Goal: Transaction & Acquisition: Purchase product/service

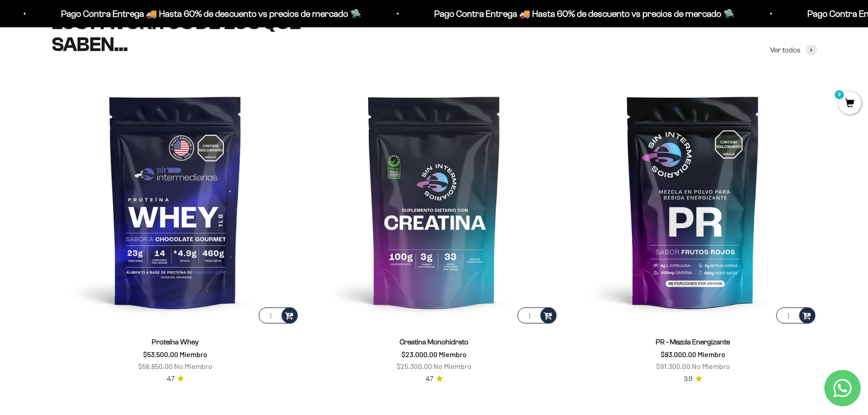
scroll to position [182, 0]
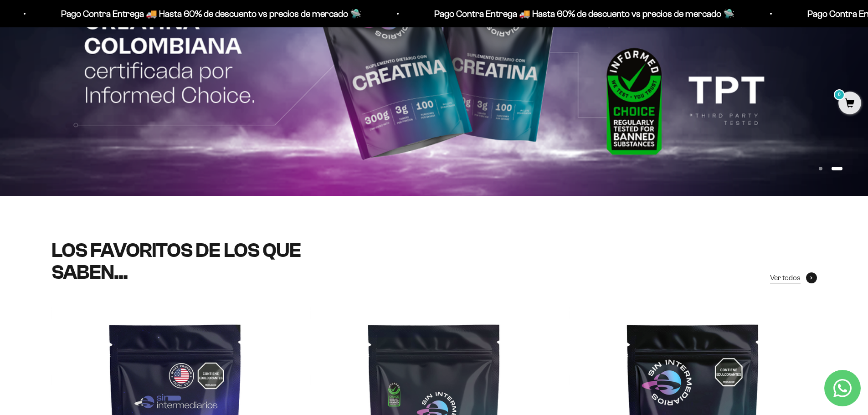
click at [787, 279] on span "Ver todos" at bounding box center [785, 278] width 31 height 12
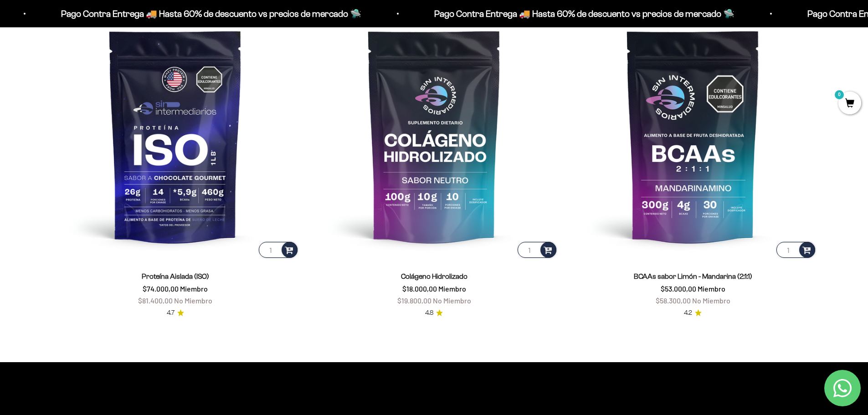
scroll to position [821, 0]
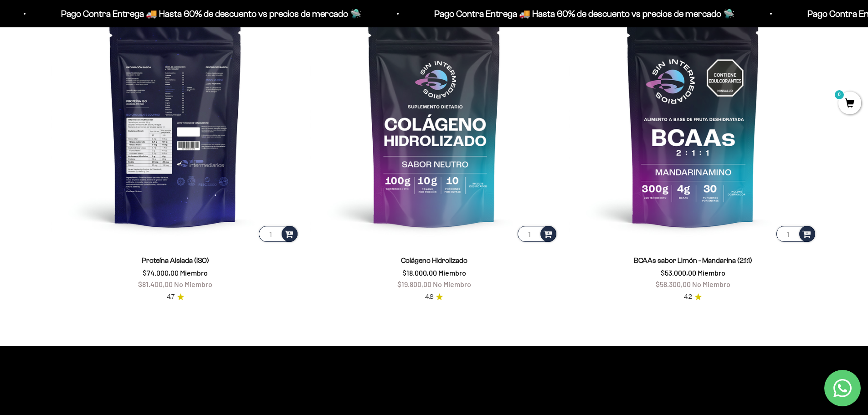
click at [186, 108] on img at bounding box center [176, 120] width 248 height 248
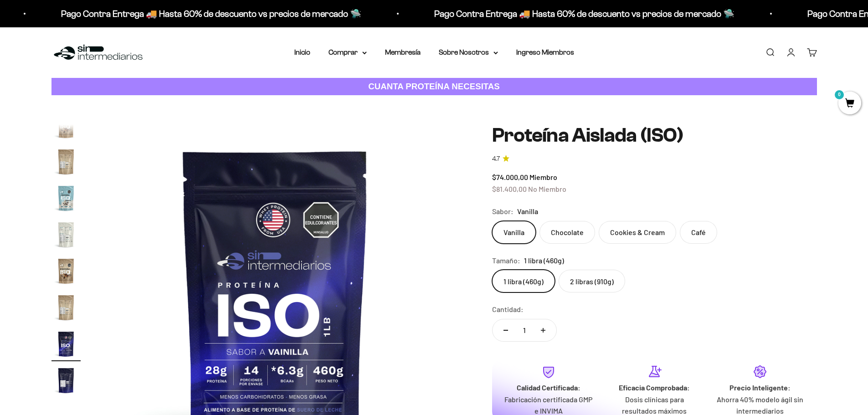
scroll to position [329, 0]
click at [640, 230] on label "Cookies & Cream" at bounding box center [638, 232] width 78 height 23
click at [492, 221] on input "Cookies & Cream" at bounding box center [492, 221] width 0 height 0
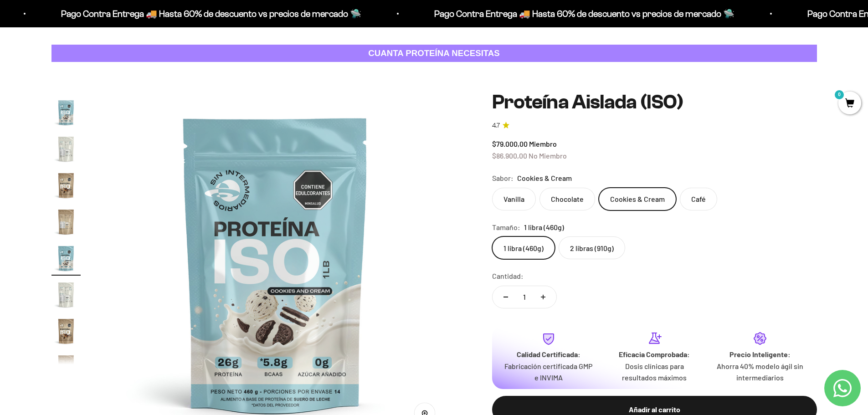
scroll to position [46, 0]
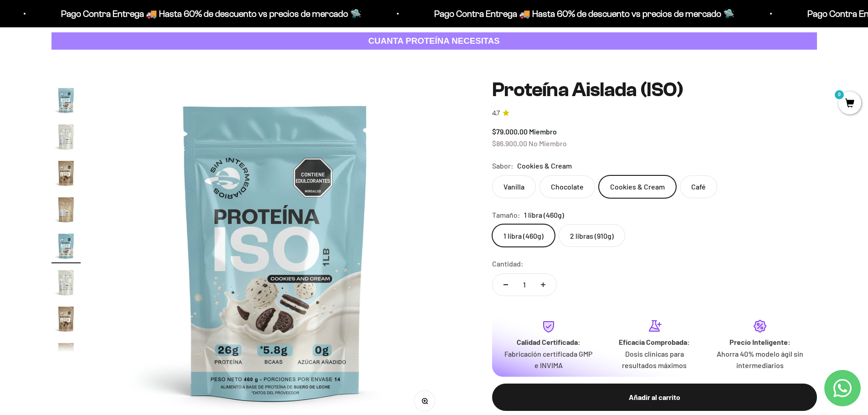
click at [525, 191] on label "Vanilla" at bounding box center [514, 187] width 44 height 23
click at [492, 176] on input "Vanilla" at bounding box center [492, 175] width 0 height 0
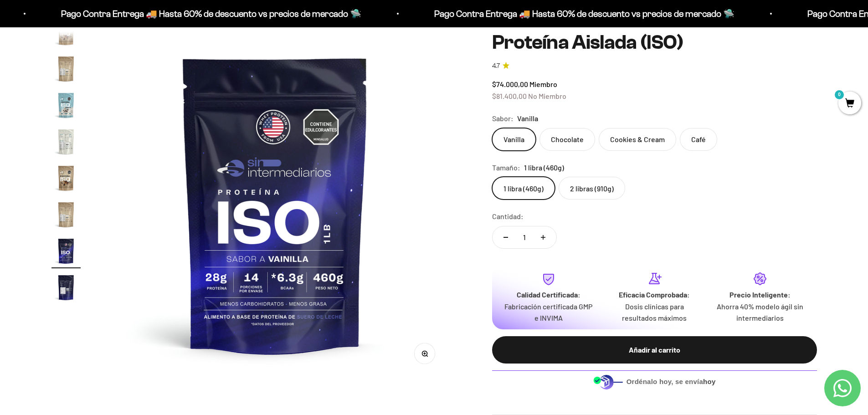
scroll to position [46, 0]
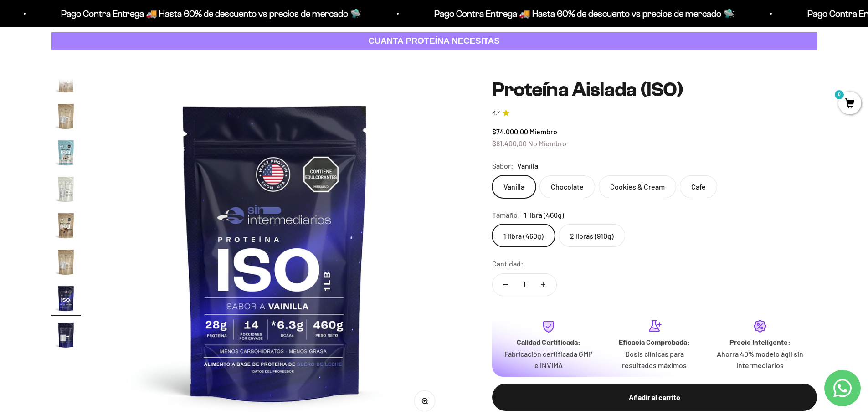
click at [291, 209] on img at bounding box center [275, 252] width 346 height 346
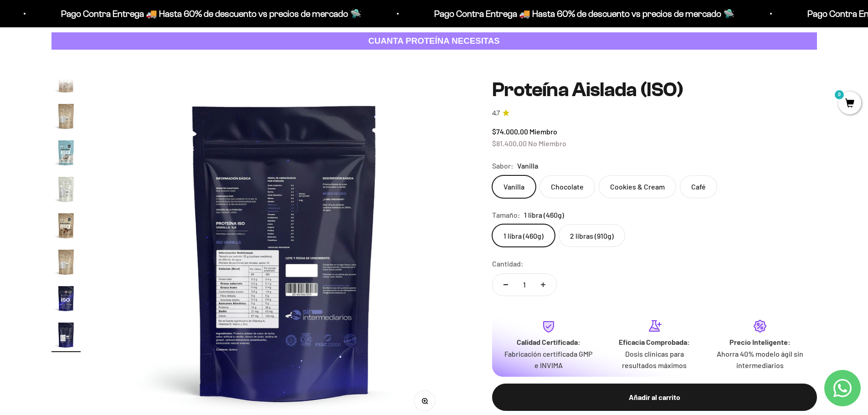
scroll to position [0, 5713]
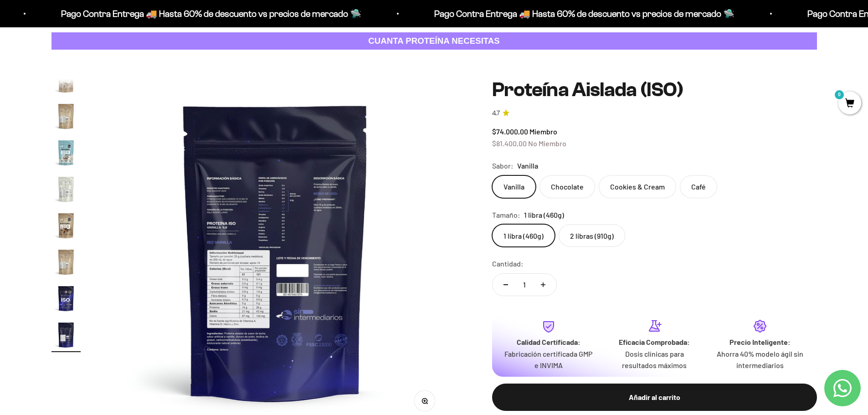
click at [420, 400] on button "Zoom" at bounding box center [424, 401] width 21 height 21
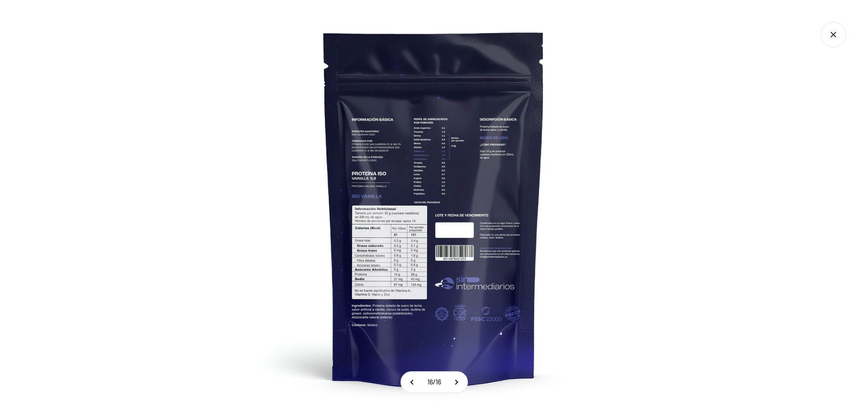
click at [443, 225] on img at bounding box center [434, 207] width 415 height 415
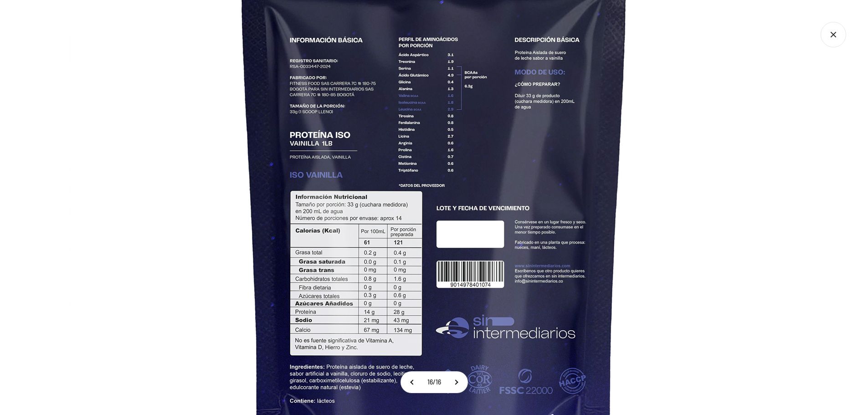
click at [718, 157] on img at bounding box center [434, 194] width 729 height 729
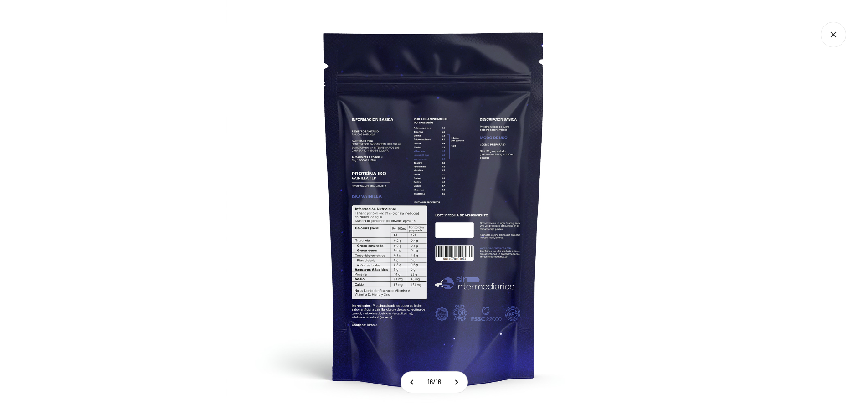
click at [718, 157] on div at bounding box center [434, 207] width 868 height 415
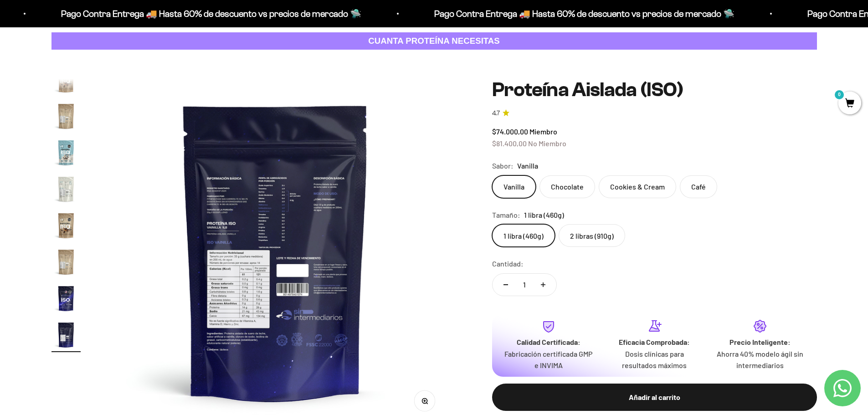
click at [552, 181] on label "Chocolate" at bounding box center [568, 187] width 56 height 23
click at [492, 176] on input "Chocolate" at bounding box center [492, 175] width 0 height 0
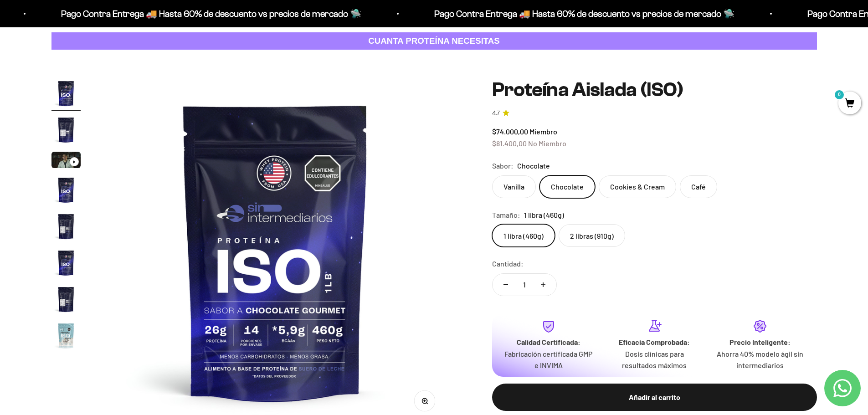
click at [307, 324] on img at bounding box center [276, 252] width 346 height 346
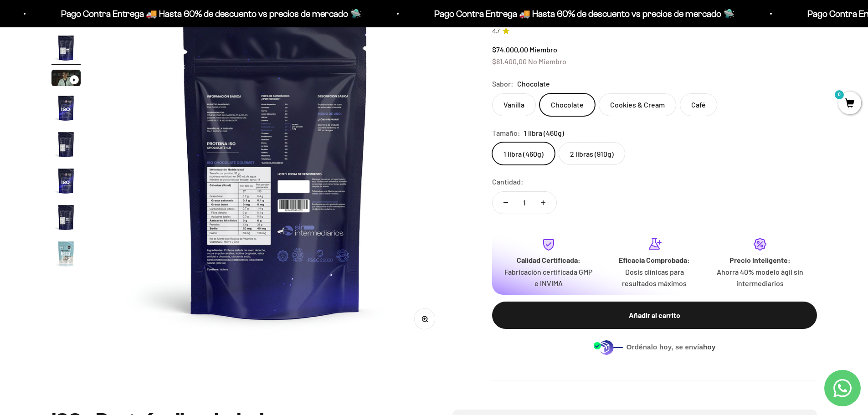
scroll to position [46, 0]
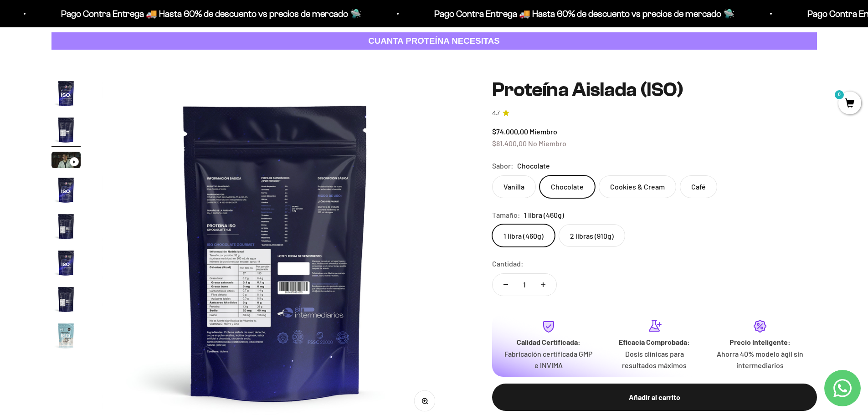
click at [518, 186] on label "Vanilla" at bounding box center [514, 187] width 44 height 23
click at [492, 176] on input "Vanilla" at bounding box center [492, 175] width 0 height 0
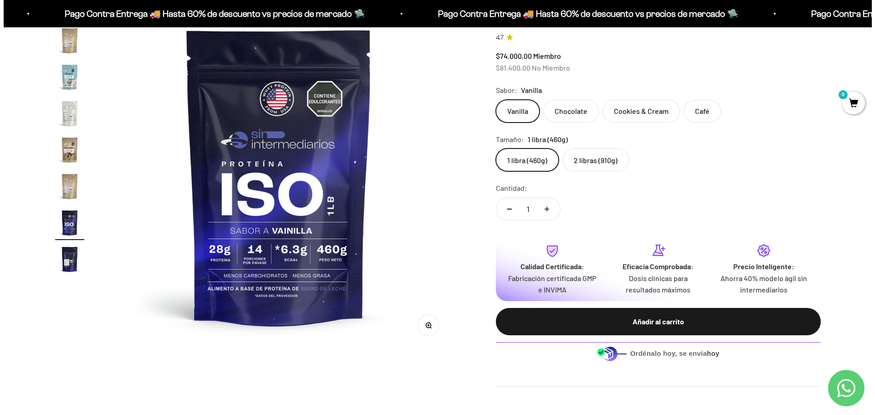
scroll to position [137, 0]
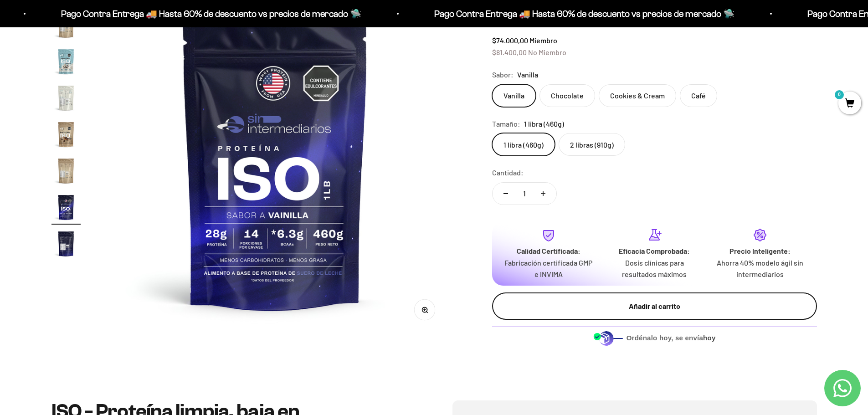
click at [667, 305] on div "Añadir al carrito" at bounding box center [655, 306] width 289 height 12
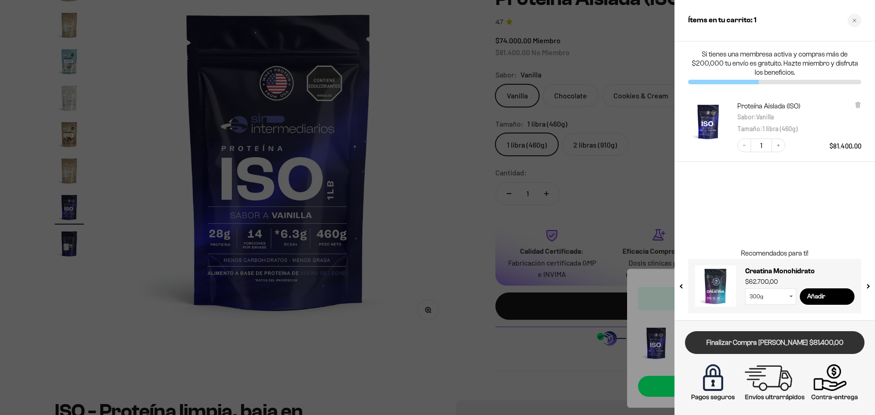
click at [814, 340] on link "Finalizar Compra Segura $81.400,00" at bounding box center [775, 342] width 180 height 23
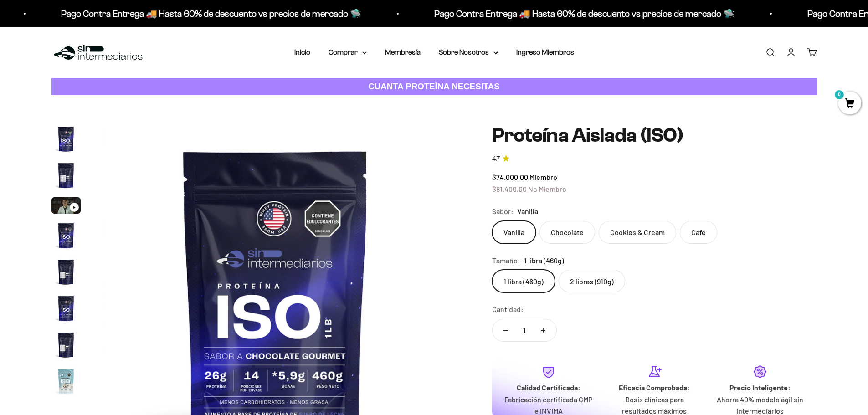
scroll to position [0, 5356]
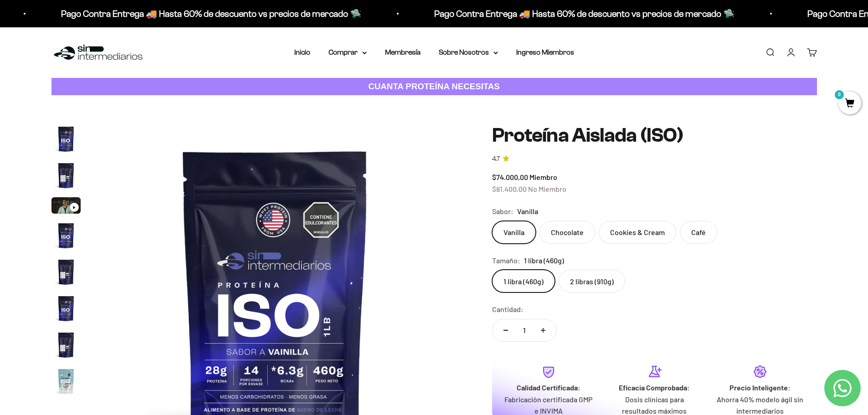
click at [67, 100] on img "Ir al artículo 8" at bounding box center [66, 381] width 29 height 29
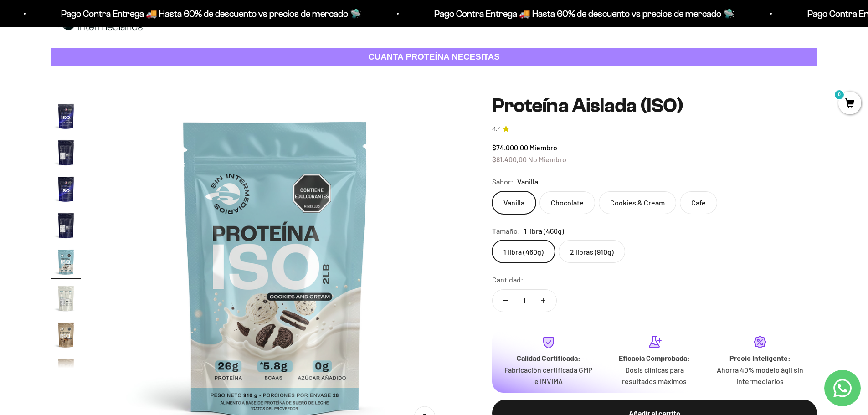
scroll to position [91, 0]
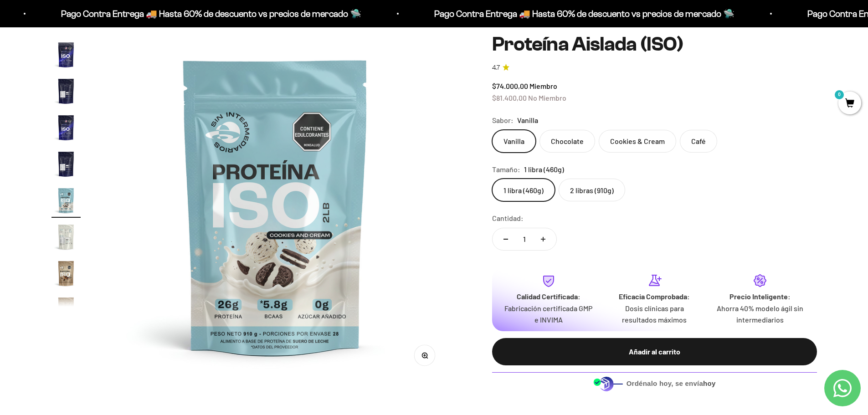
click at [279, 100] on img at bounding box center [276, 206] width 346 height 346
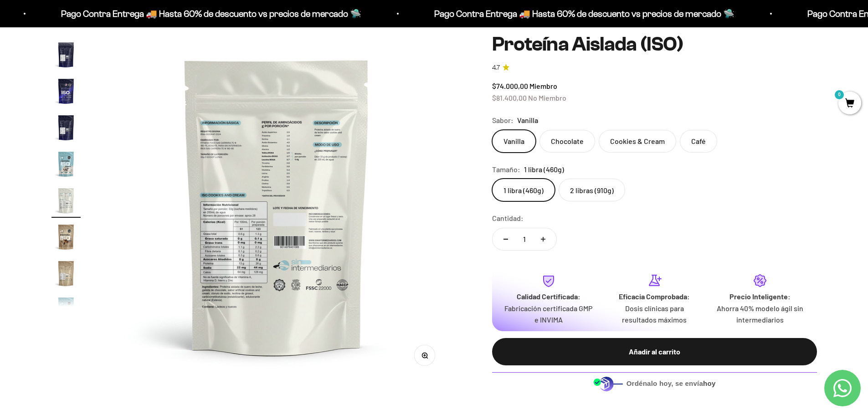
scroll to position [0, 2857]
click at [279, 100] on button "Zoom" at bounding box center [424, 356] width 21 height 21
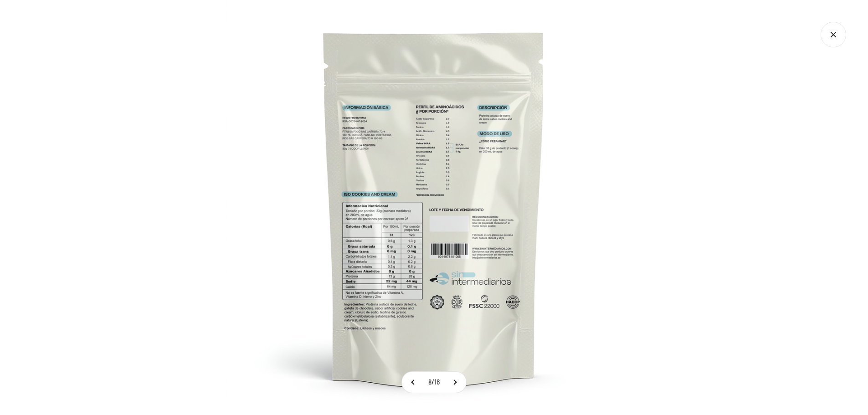
click at [279, 100] on img at bounding box center [434, 207] width 415 height 415
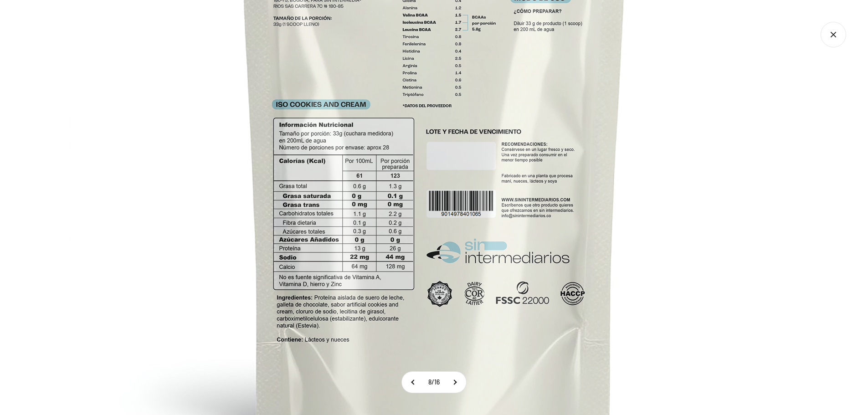
click at [279, 100] on img at bounding box center [434, 127] width 729 height 729
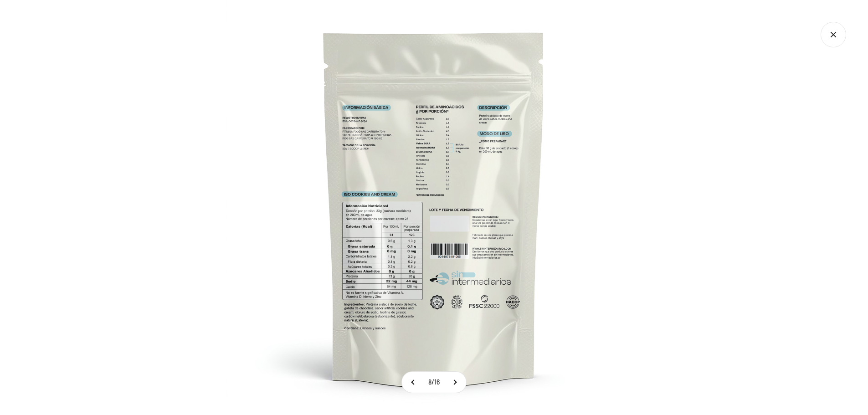
click at [279, 100] on div at bounding box center [434, 207] width 868 height 415
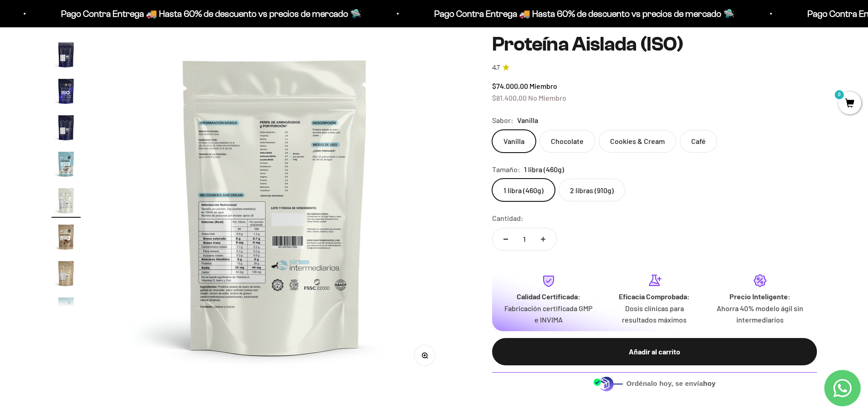
click at [64, 100] on img "Ir al artículo 10" at bounding box center [66, 236] width 29 height 29
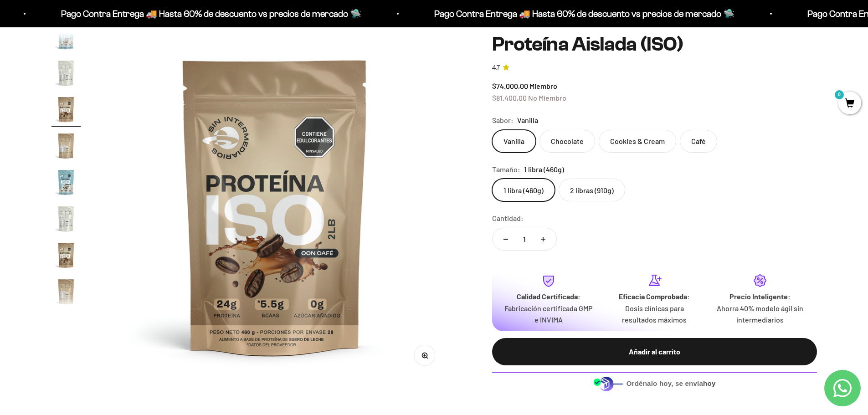
scroll to position [300, 0]
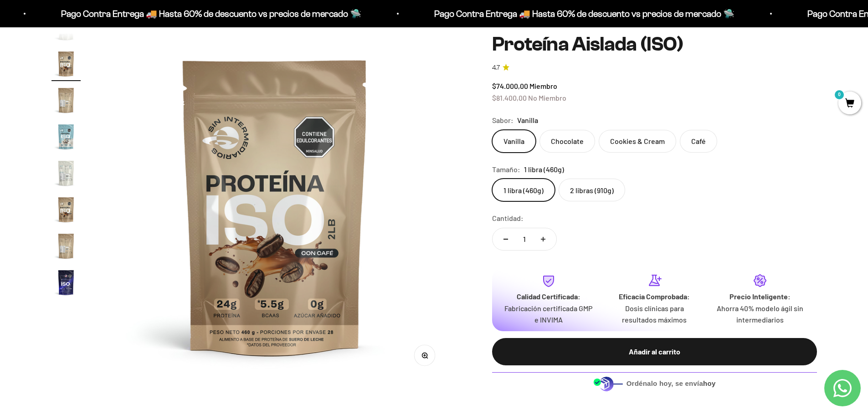
click at [69, 100] on img "Ir al artículo 16" at bounding box center [66, 282] width 29 height 29
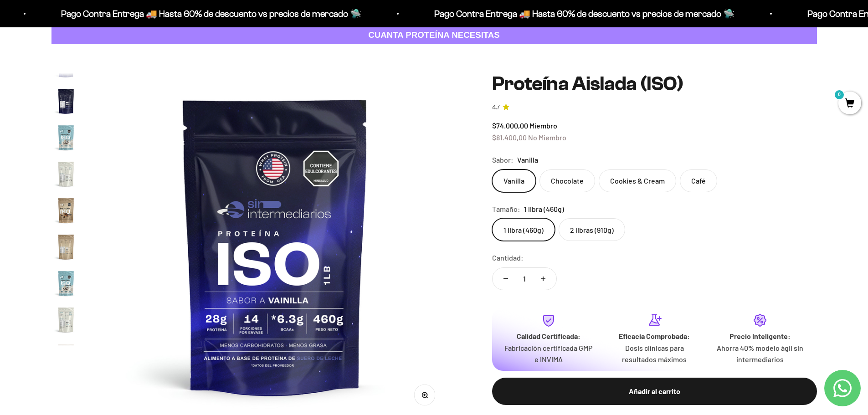
scroll to position [0, 0]
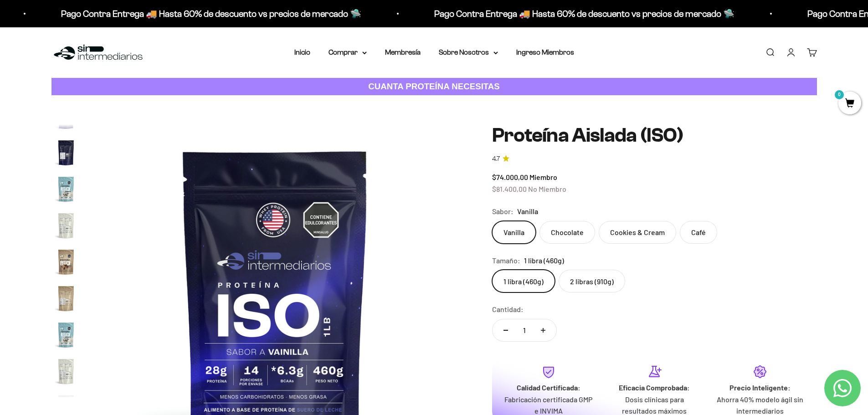
click at [58, 100] on img "Ir al artículo 7" at bounding box center [66, 152] width 29 height 29
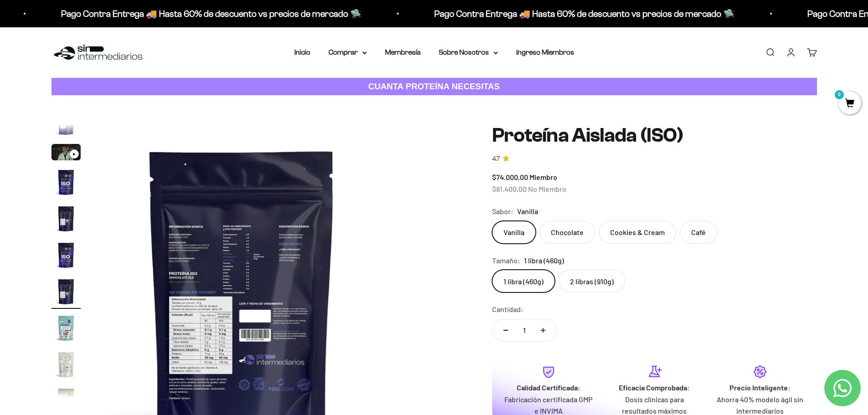
scroll to position [0, 2142]
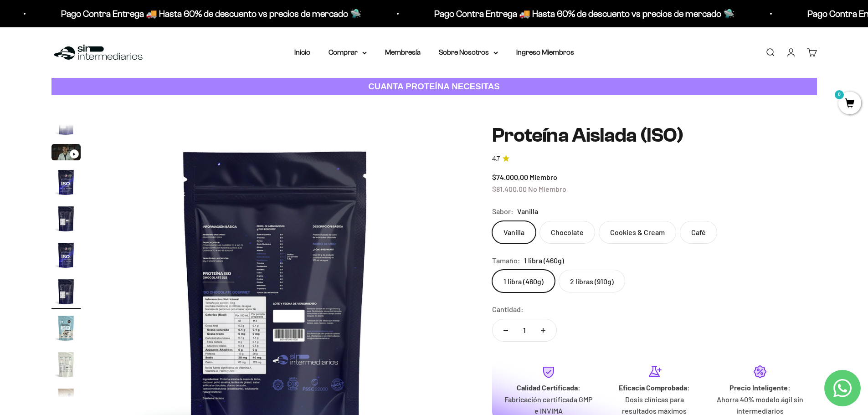
click at [60, 100] on img "Ir al artículo 4" at bounding box center [66, 182] width 29 height 29
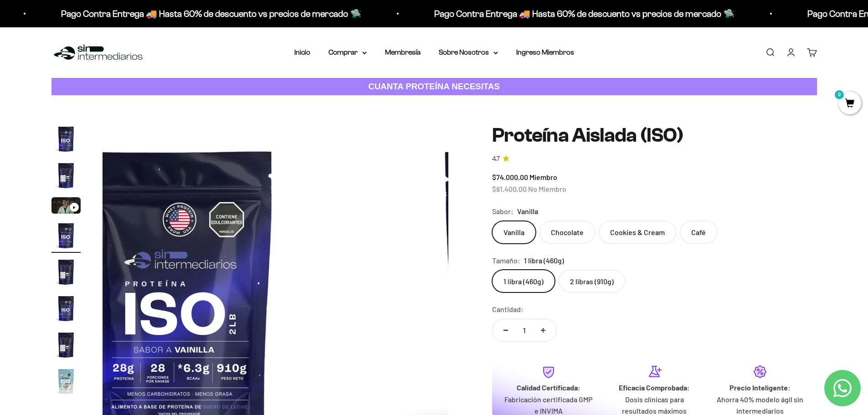
scroll to position [0, 1071]
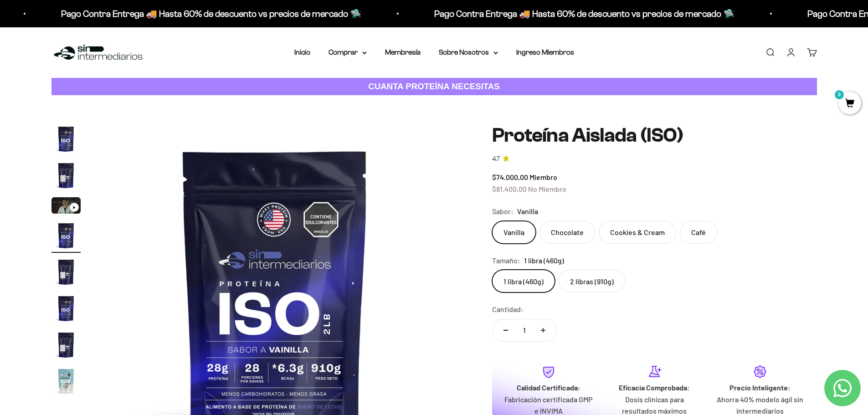
click at [72, 100] on img "Ir al artículo 4" at bounding box center [66, 235] width 29 height 29
click at [69, 100] on img "Ir al artículo 5" at bounding box center [66, 272] width 29 height 29
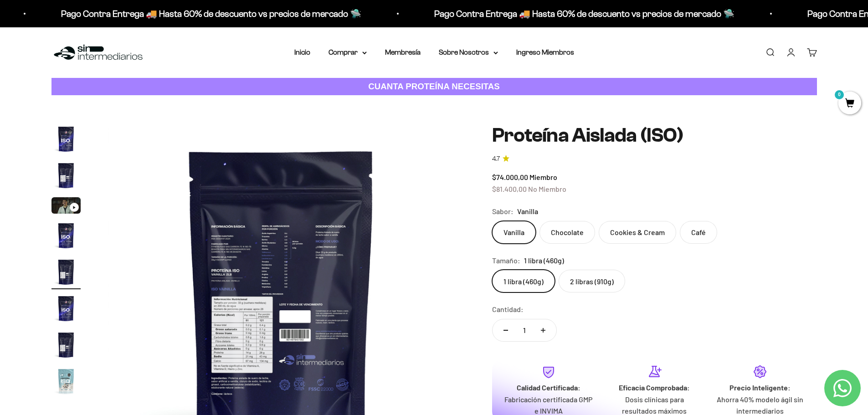
scroll to position [0, 1428]
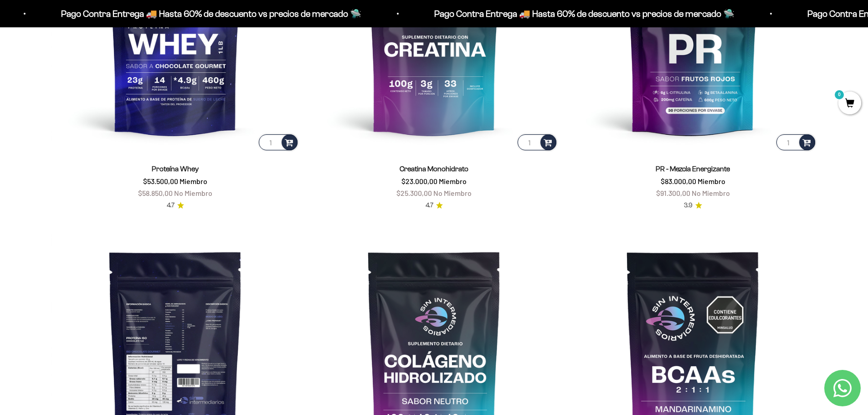
scroll to position [638, 0]
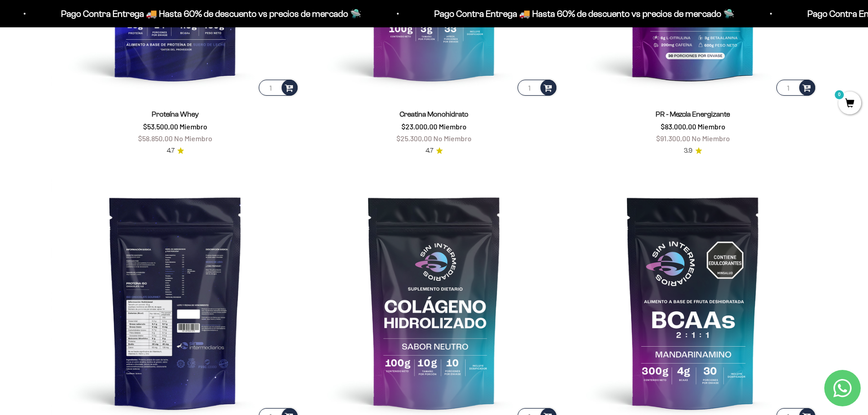
click at [191, 320] on img at bounding box center [176, 302] width 248 height 248
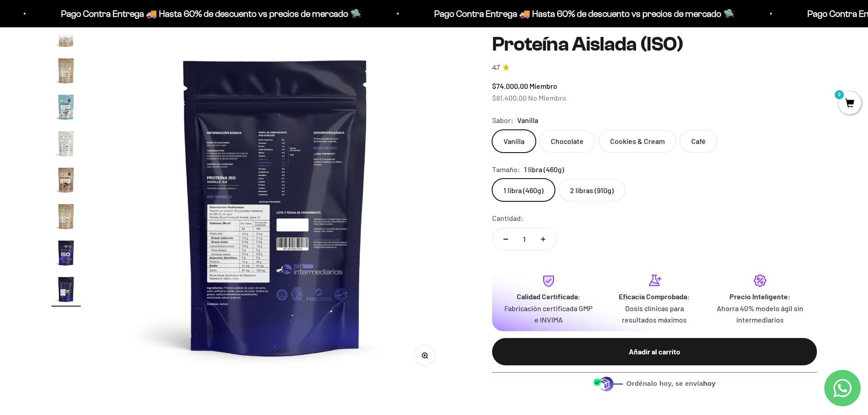
click at [424, 356] on icon "button" at bounding box center [425, 355] width 2 height 2
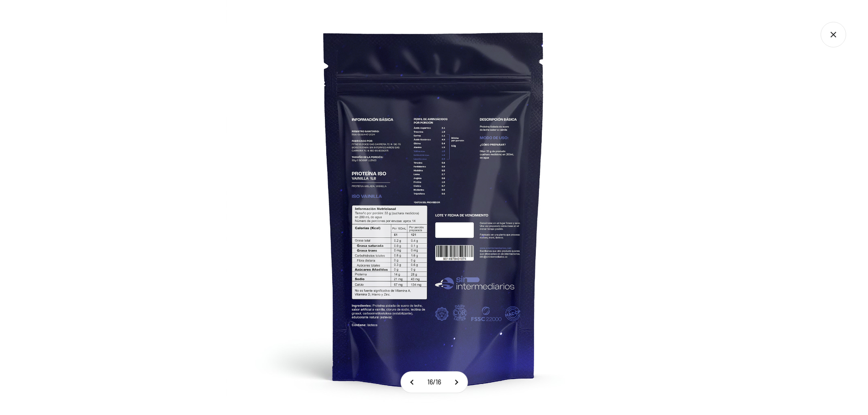
click at [419, 297] on img at bounding box center [434, 207] width 415 height 415
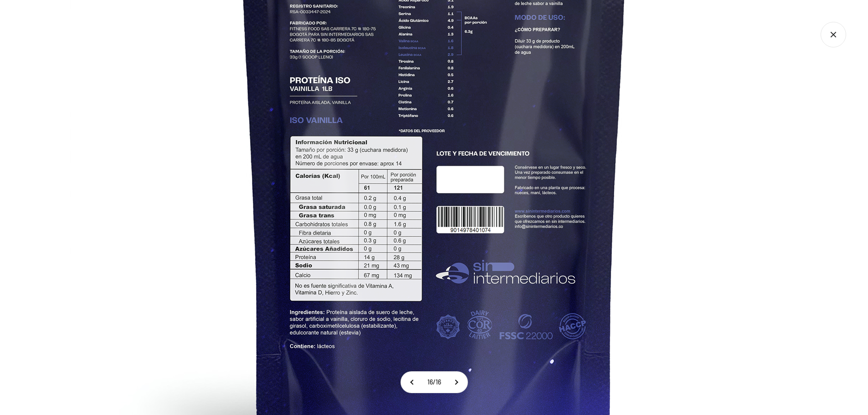
click at [419, 297] on img at bounding box center [434, 139] width 729 height 729
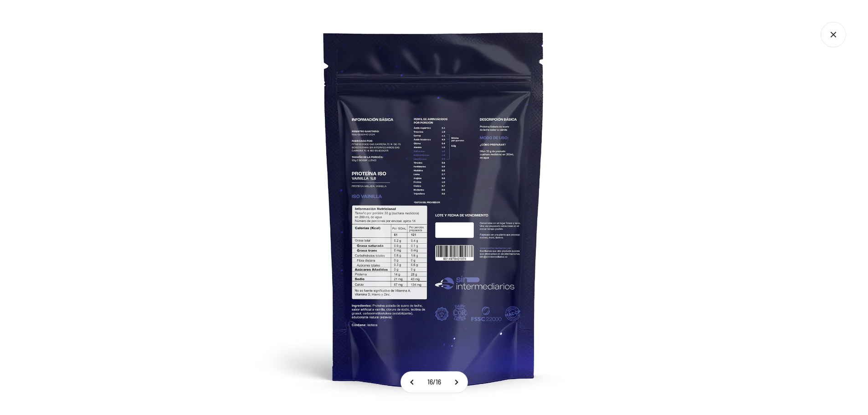
click at [419, 297] on img at bounding box center [434, 207] width 415 height 415
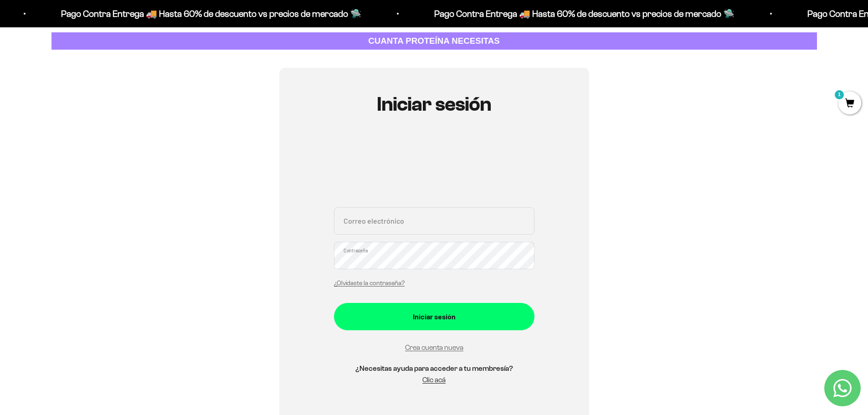
scroll to position [91, 0]
